Goal: Communication & Community: Answer question/provide support

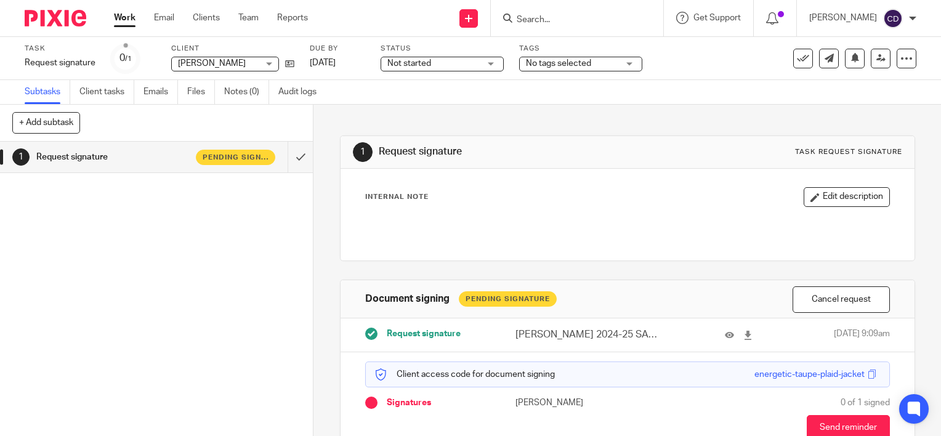
click at [547, 19] on input "Search" at bounding box center [571, 20] width 111 height 11
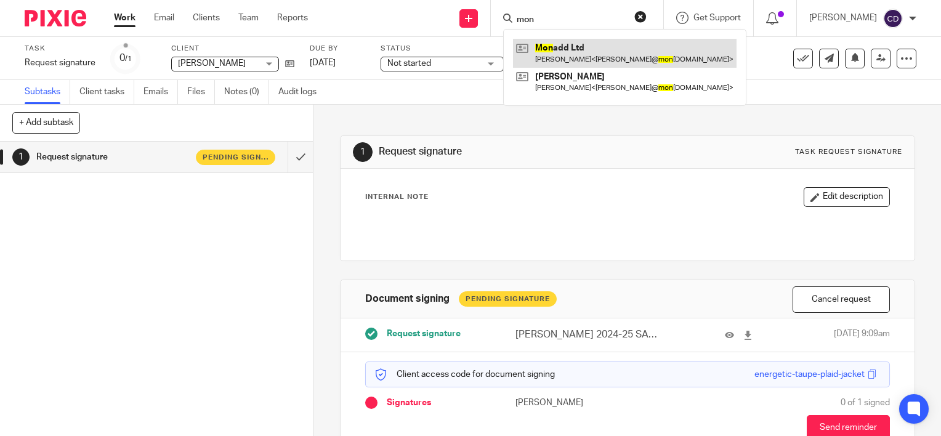
type input "mon"
click at [589, 46] on link at bounding box center [625, 53] width 224 height 28
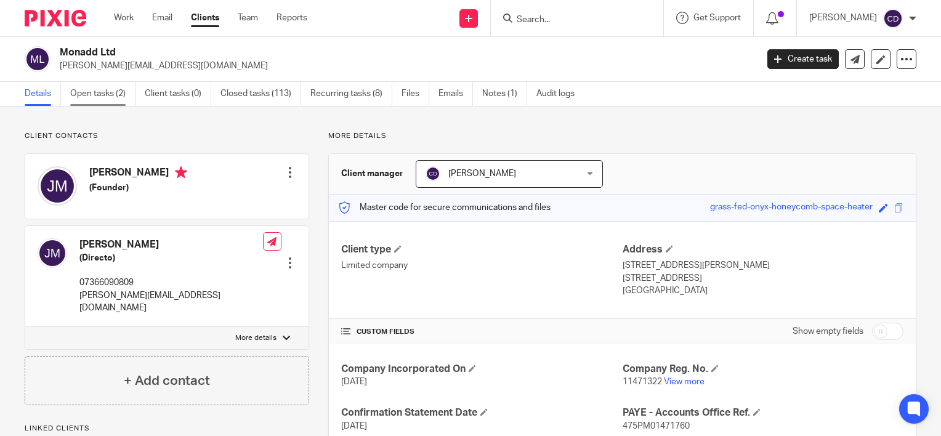
click at [108, 92] on link "Open tasks (2)" at bounding box center [102, 94] width 65 height 24
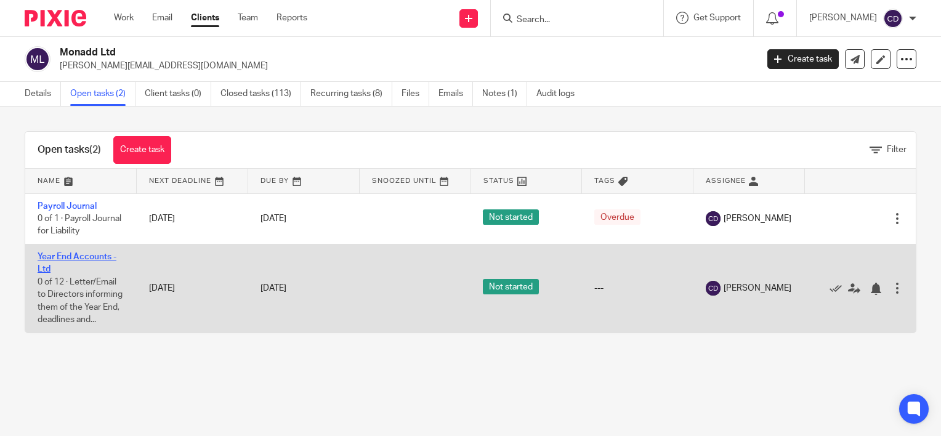
click at [86, 258] on link "Year End Accounts - Ltd" at bounding box center [77, 263] width 79 height 21
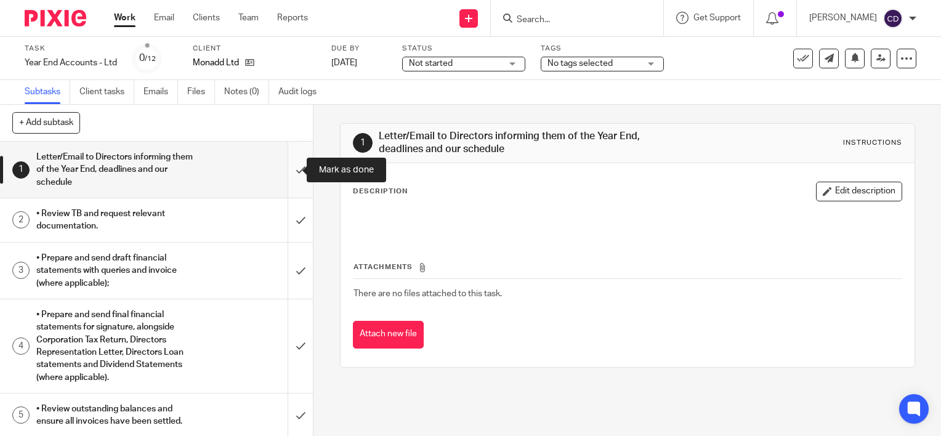
click at [287, 172] on input "submit" at bounding box center [156, 170] width 313 height 56
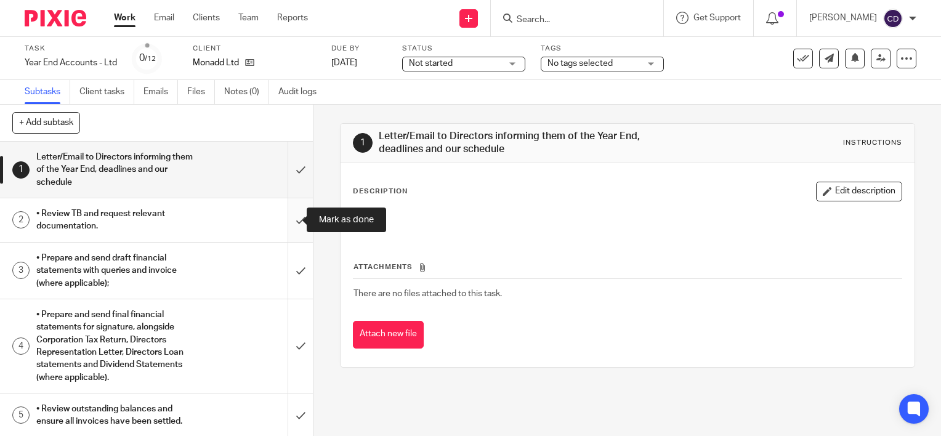
click at [289, 214] on input "submit" at bounding box center [156, 220] width 313 height 44
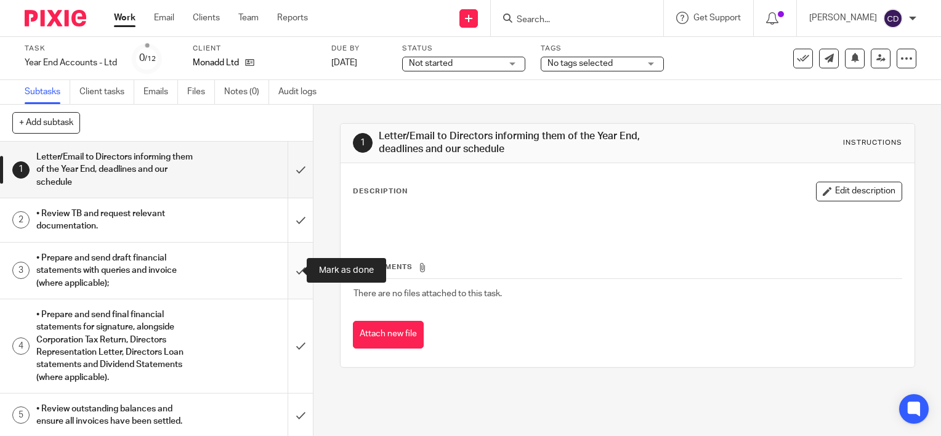
click at [286, 264] on input "submit" at bounding box center [156, 271] width 313 height 56
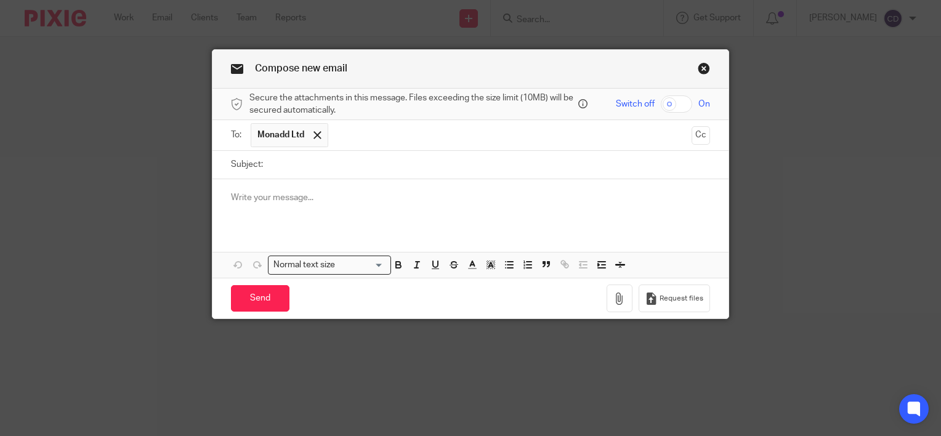
click at [328, 214] on div at bounding box center [471, 203] width 516 height 48
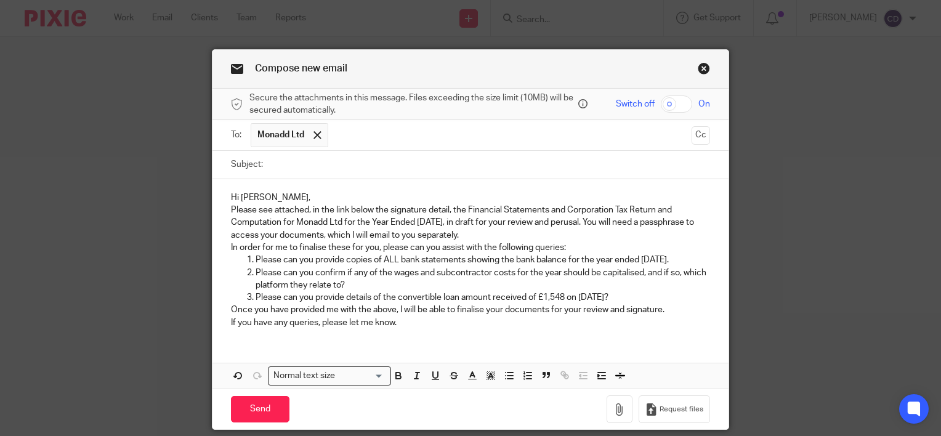
click at [291, 193] on p "Hi Jess," at bounding box center [470, 198] width 479 height 12
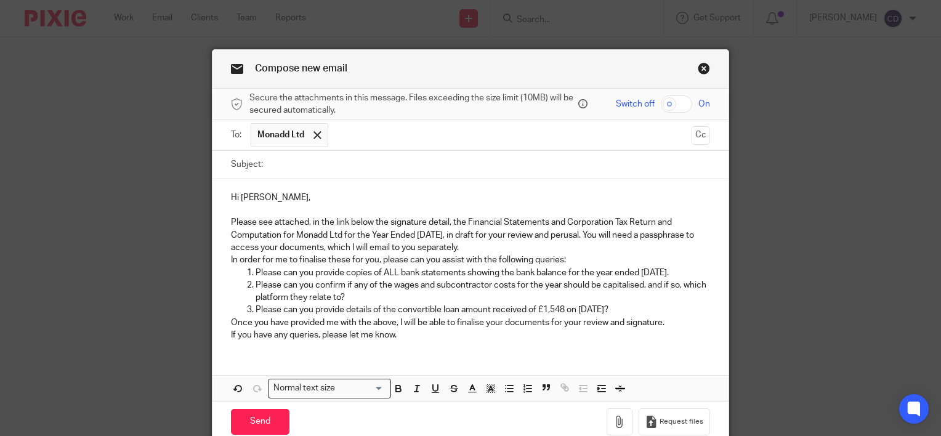
click at [524, 246] on p "Please see attached, in the link below the signature detail, the Financial Stat…" at bounding box center [470, 235] width 479 height 38
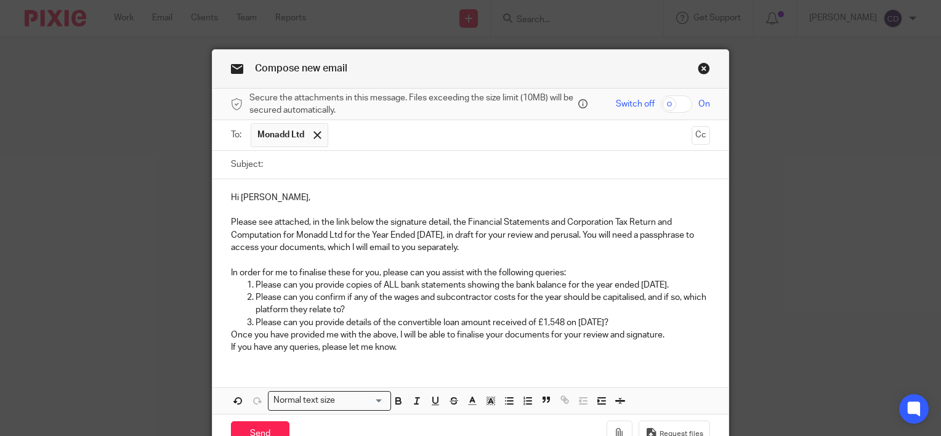
click at [586, 274] on p "In order for me to finalise these for you, please can you assist with the follo…" at bounding box center [470, 273] width 479 height 12
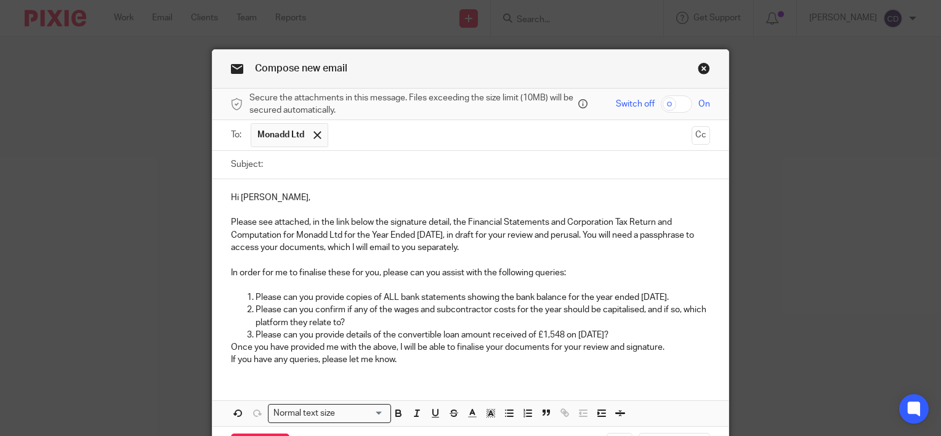
click at [651, 341] on p "Please can you provide details of the convertible loan amount received of £1,54…" at bounding box center [483, 335] width 455 height 12
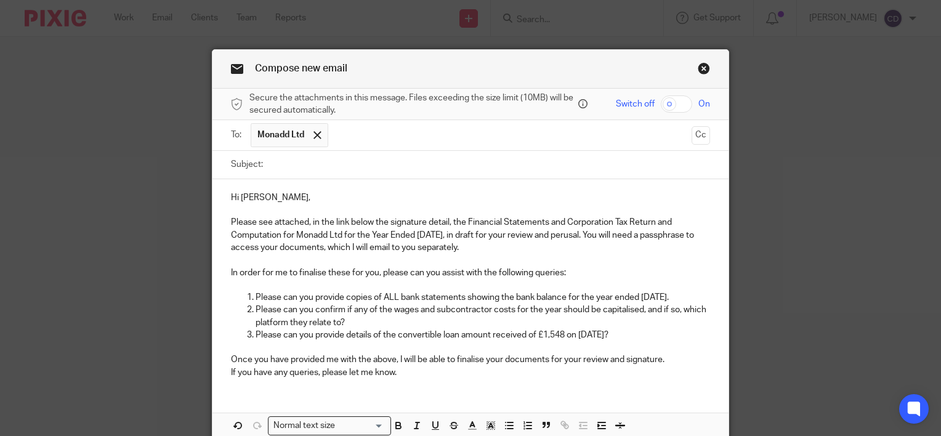
click at [658, 366] on p "Once you have provided me with the above, I will be able to finalise your docum…" at bounding box center [470, 360] width 479 height 12
click at [685, 366] on p "Once you have provided me with the above, I will be able to finalise your docum…" at bounding box center [470, 360] width 479 height 12
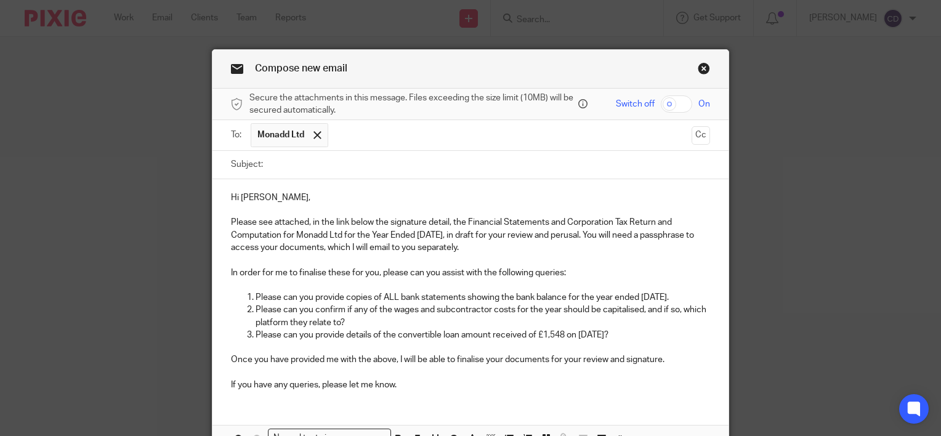
click at [582, 379] on p at bounding box center [470, 373] width 479 height 12
click at [579, 391] on p "If you have any queries, please let me know." at bounding box center [470, 385] width 479 height 12
click at [307, 171] on input "Subject:" at bounding box center [489, 165] width 441 height 28
type input "DRAFT YE 31 December 2024"
click at [688, 101] on div "Switch off On" at bounding box center [651, 103] width 120 height 17
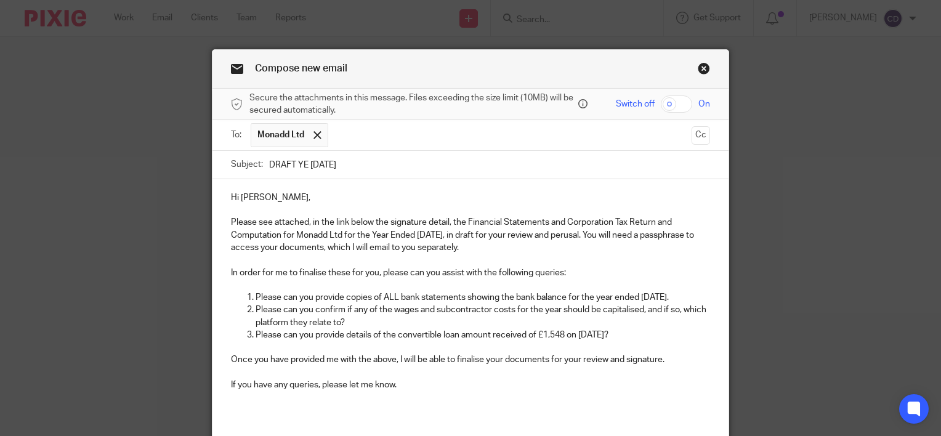
click at [674, 107] on input "checkbox" at bounding box center [676, 103] width 31 height 17
checkbox input "true"
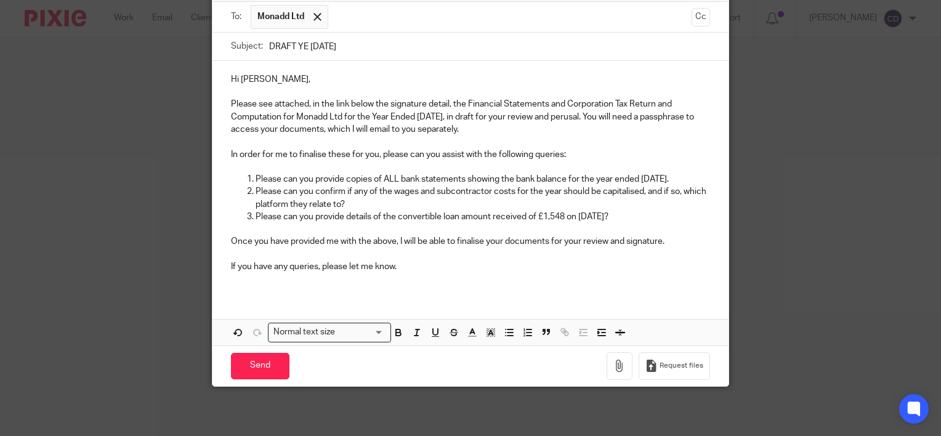
scroll to position [129, 0]
click at [614, 368] on icon "button" at bounding box center [620, 366] width 12 height 12
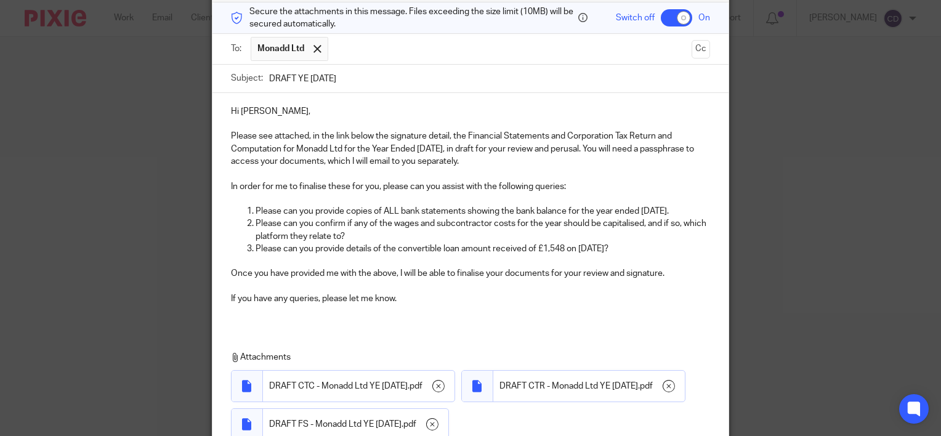
scroll to position [246, 0]
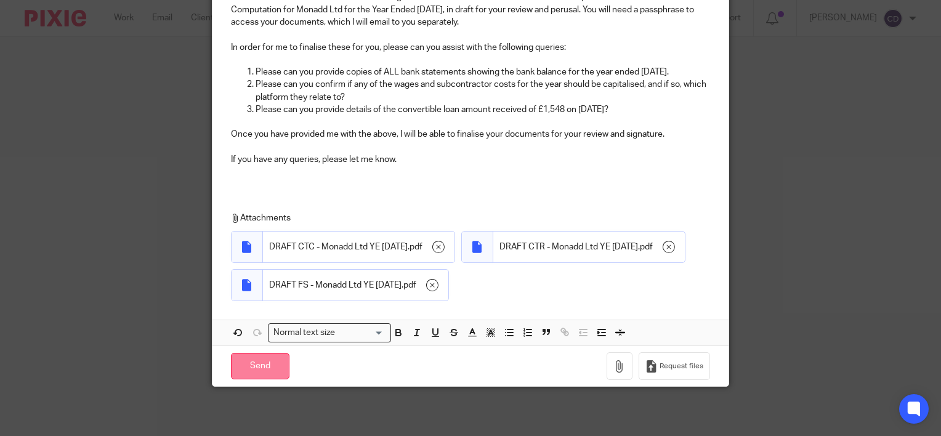
click at [267, 379] on input "Send" at bounding box center [260, 366] width 59 height 26
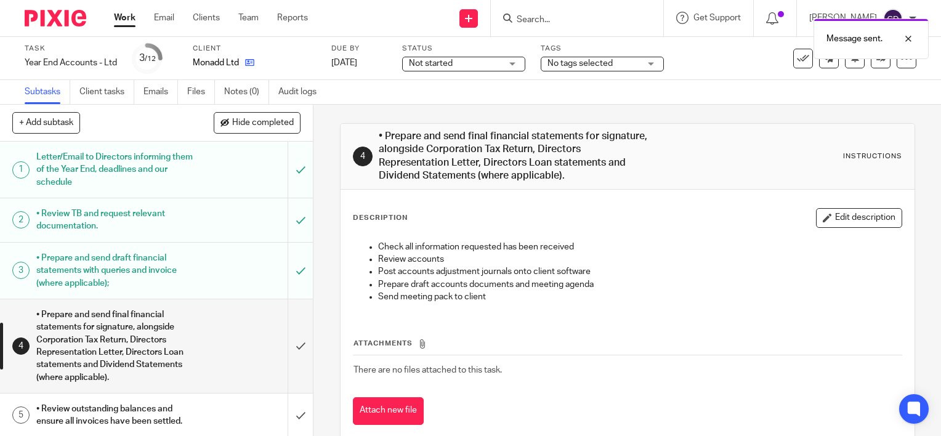
click at [244, 60] on link at bounding box center [246, 63] width 15 height 12
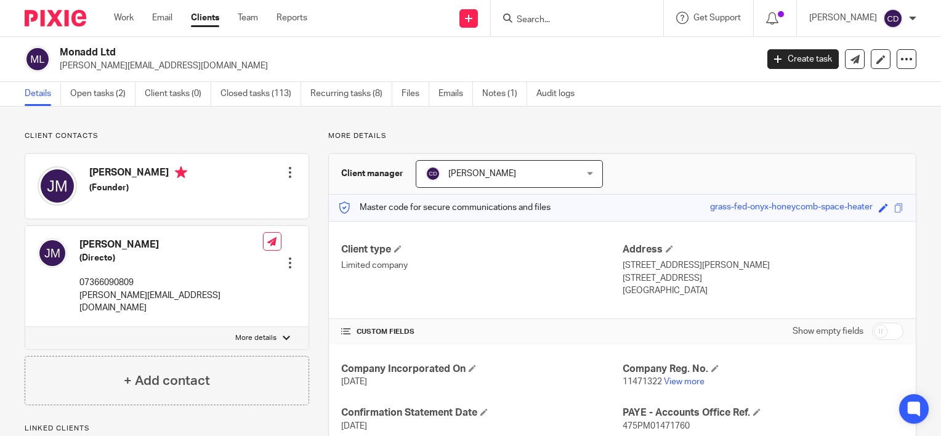
drag, startPoint x: 670, startPoint y: 209, endPoint x: 862, endPoint y: 214, distance: 192.3
click at [862, 214] on div "Master code for secure communications and files grass-fed-onyx-honeycomb-space-…" at bounding box center [622, 208] width 587 height 26
copy div "grass-fed-onyx-honeycomb-space-heater"
click at [851, 55] on icon at bounding box center [855, 59] width 9 height 9
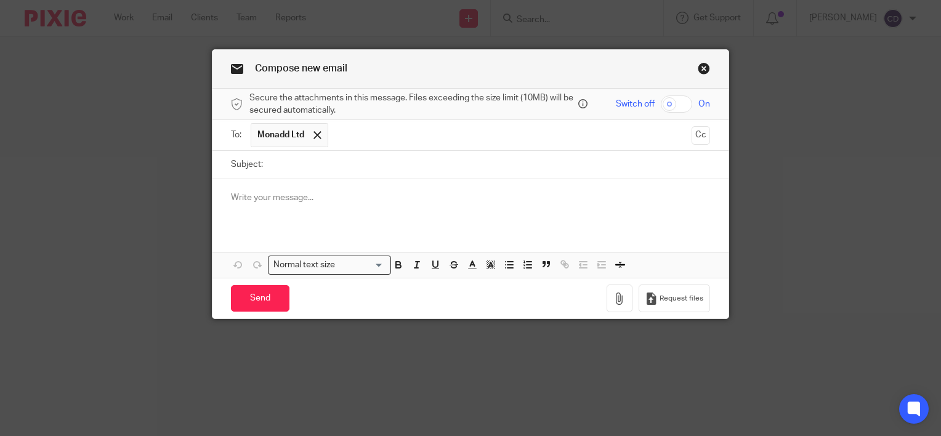
click at [403, 163] on input "Subject:" at bounding box center [489, 165] width 441 height 28
type input "Passphrase"
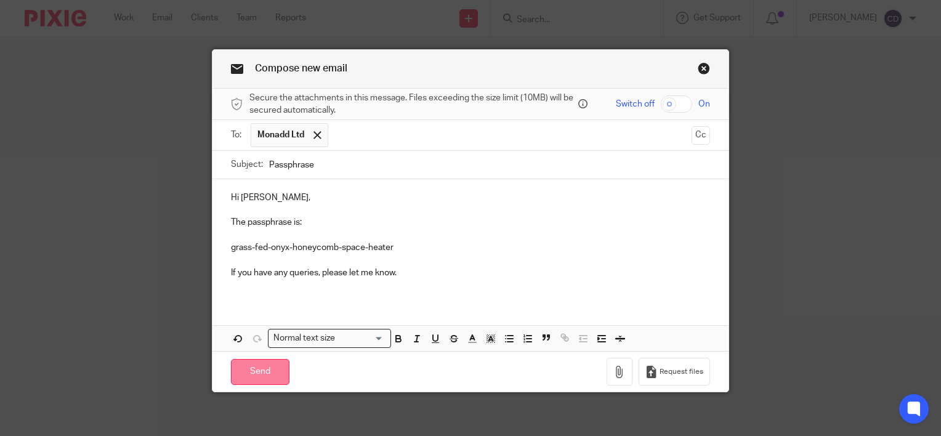
click at [258, 359] on input "Send" at bounding box center [260, 372] width 59 height 26
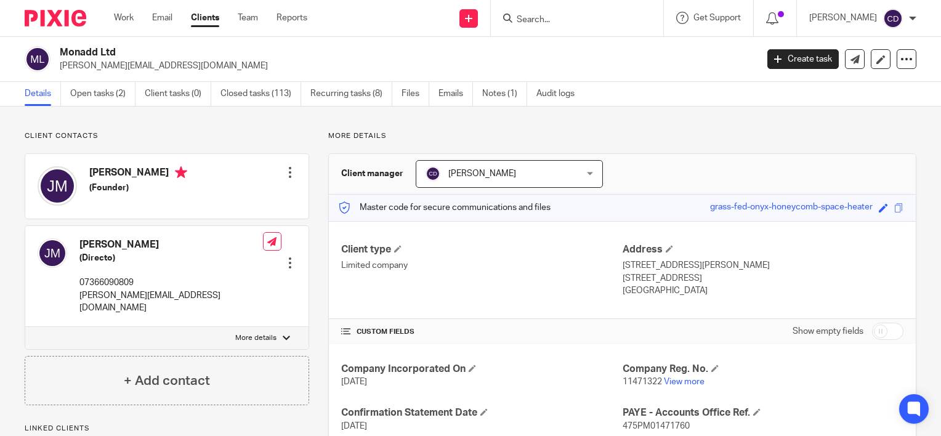
click at [554, 21] on input "Search" at bounding box center [571, 20] width 111 height 11
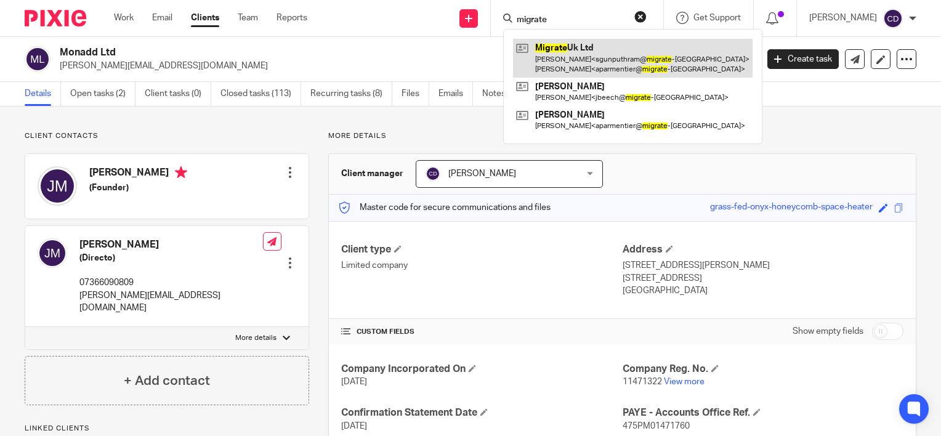
type input "migrate"
click at [597, 49] on link at bounding box center [633, 58] width 240 height 38
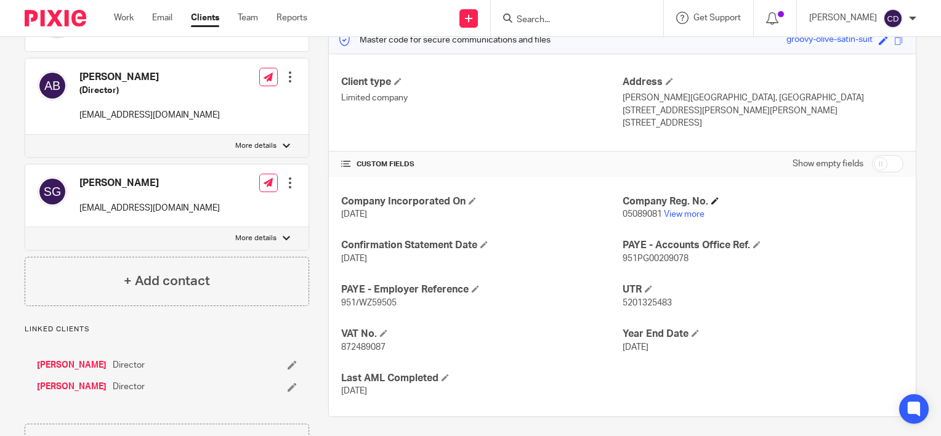
scroll to position [185, 0]
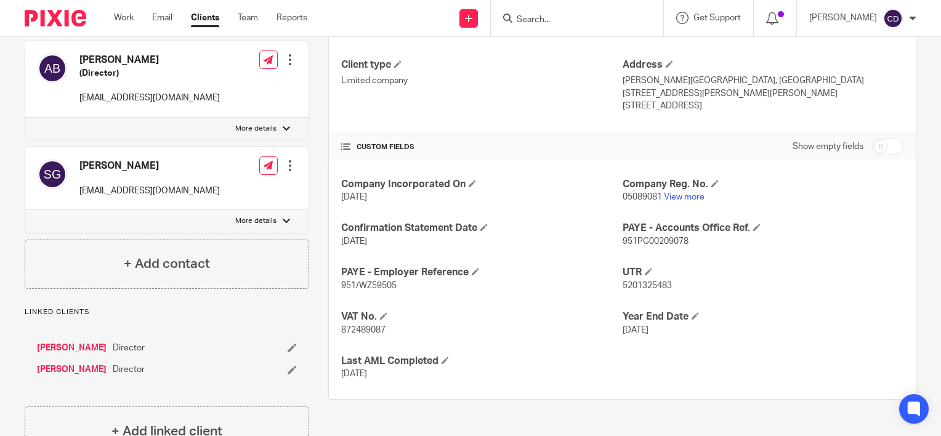
click at [639, 282] on span "5201325483" at bounding box center [647, 286] width 49 height 9
copy span "5201325483"
